Goal: Find specific page/section: Find specific page/section

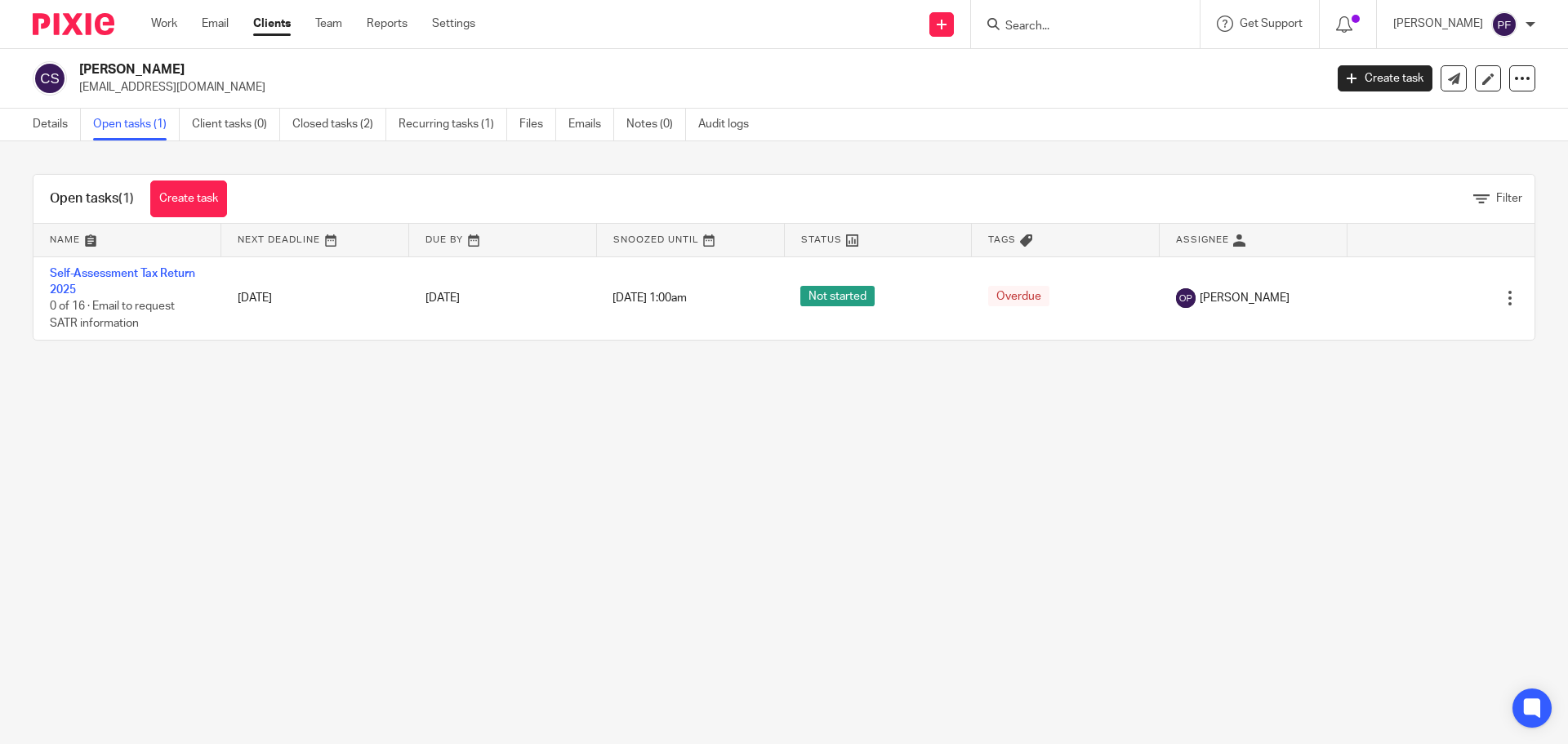
click at [1072, 32] on input "Search" at bounding box center [1077, 27] width 147 height 15
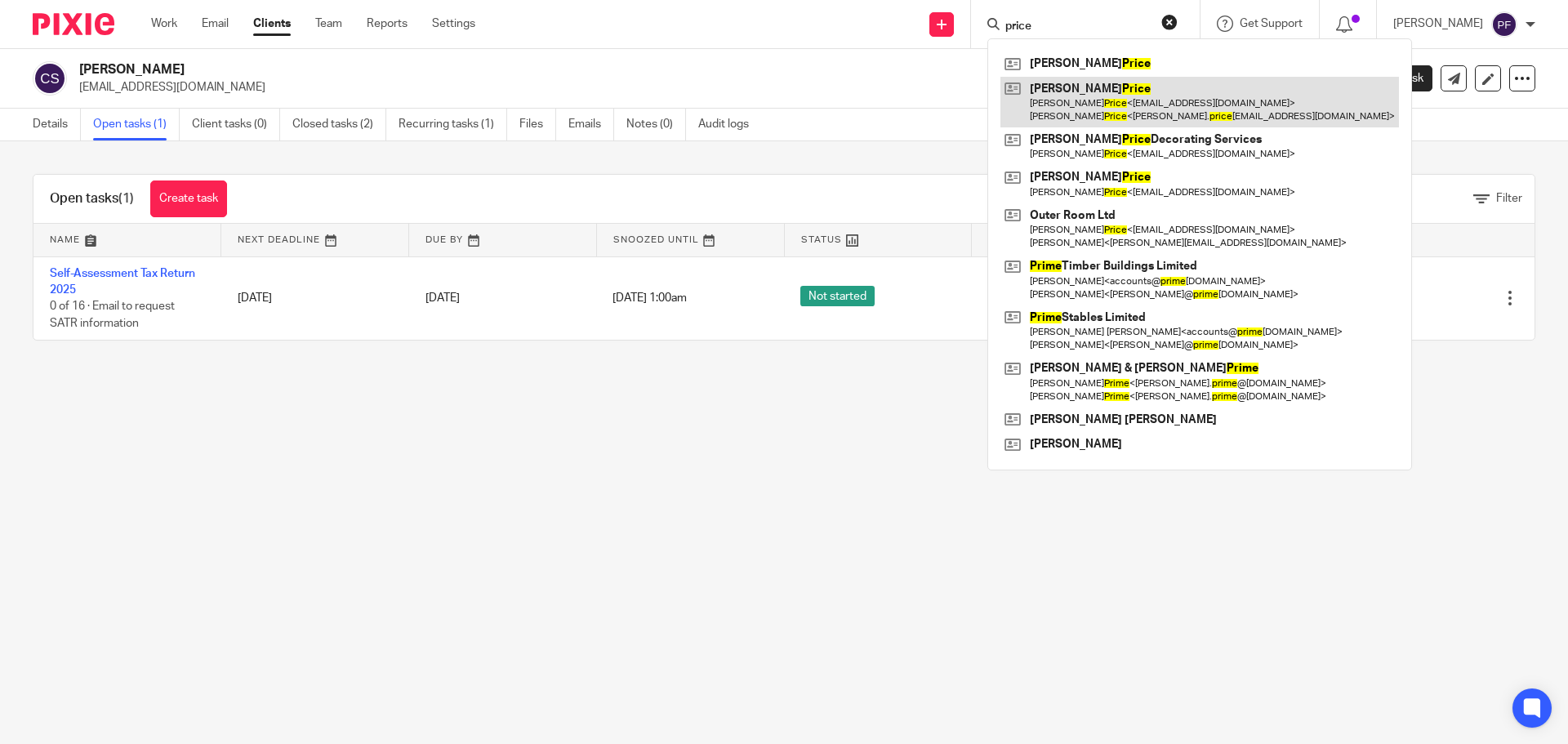
type input "price"
click at [1064, 101] on link at bounding box center [1199, 102] width 399 height 50
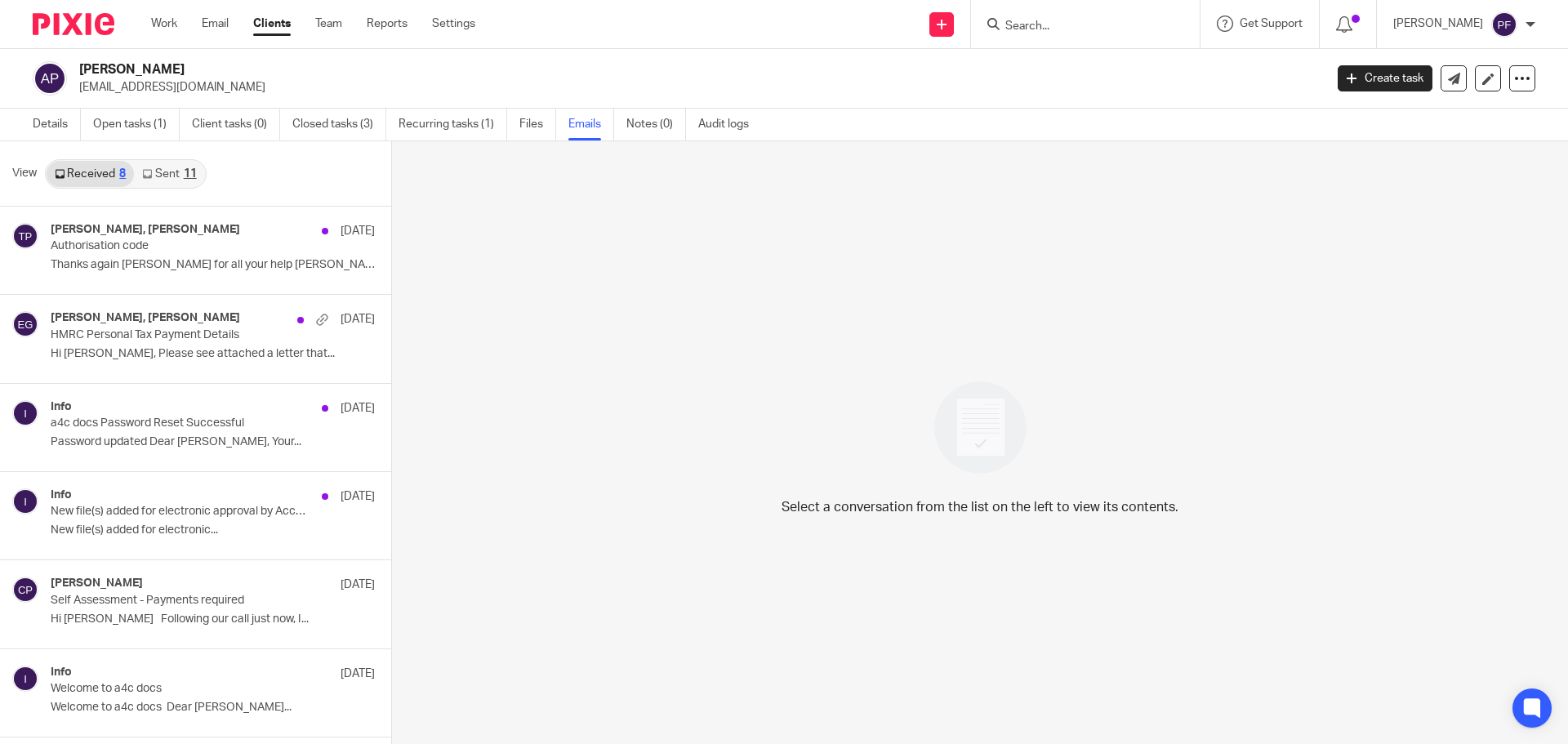
click at [166, 168] on link "Sent 11" at bounding box center [169, 174] width 71 height 26
